Goal: Find specific page/section: Locate a particular part of the current website

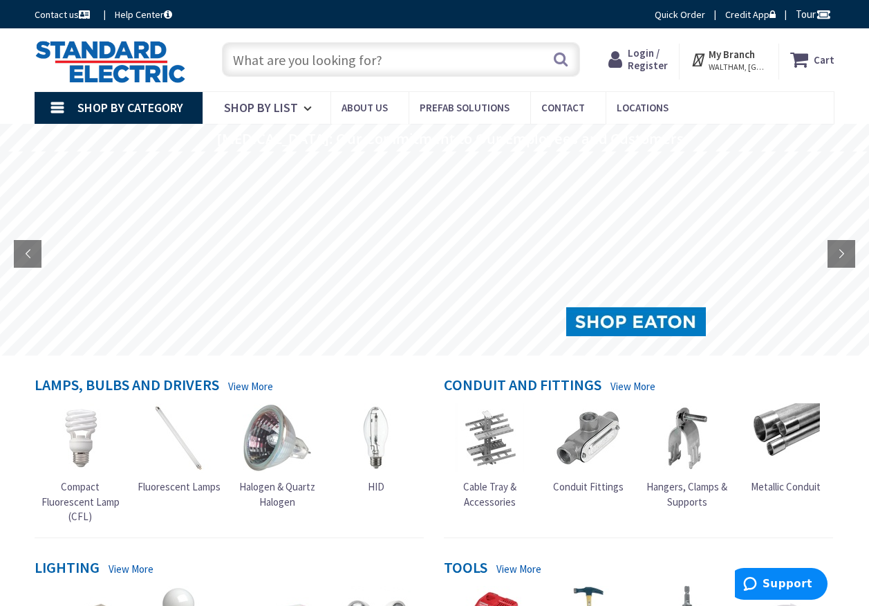
paste input "5745583-5"
click at [317, 60] on input "5745583-5" at bounding box center [401, 59] width 358 height 35
type input "5"
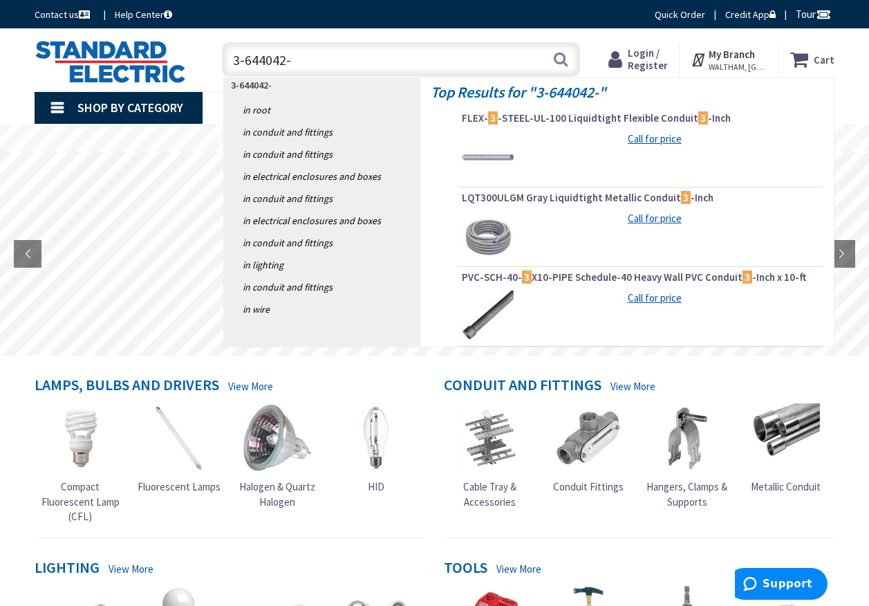
type input "3-644042-8"
